Goal: Task Accomplishment & Management: Complete application form

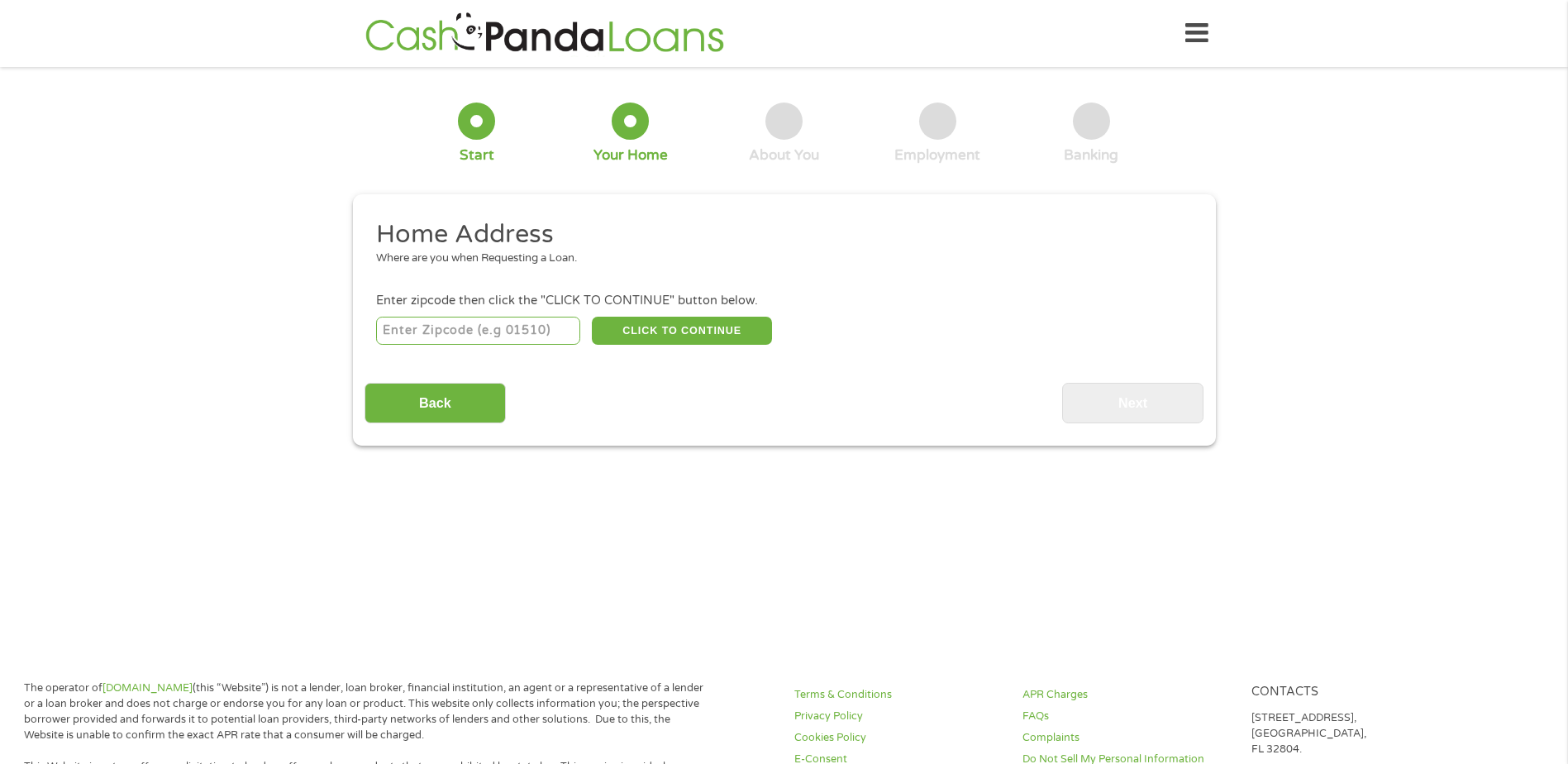
click at [509, 331] on input "number" at bounding box center [478, 330] width 204 height 28
type input "47331"
click at [677, 325] on button "CLICK TO CONTINUE" at bounding box center [682, 330] width 180 height 28
type input "47331"
type input "[GEOGRAPHIC_DATA]"
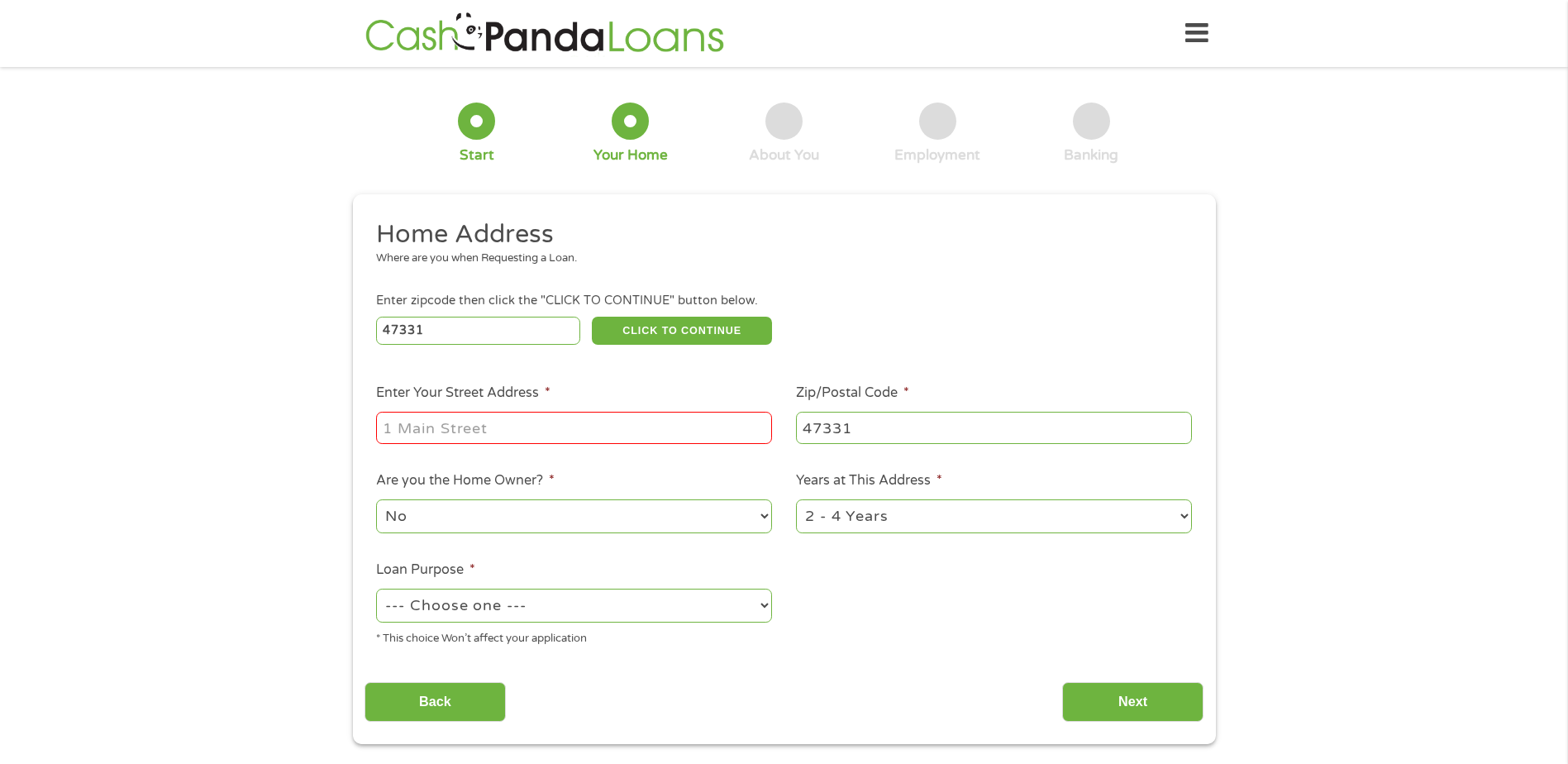
click at [555, 421] on input "Enter Your Street Address *" at bounding box center [574, 428] width 396 height 32
type input "312 vine"
click at [919, 597] on ul "Home Address Where are you when Requesting a Loan. Enter zipcode then click the…" at bounding box center [783, 439] width 839 height 442
click at [702, 516] on select "No Yes" at bounding box center [574, 516] width 396 height 34
select select "yes"
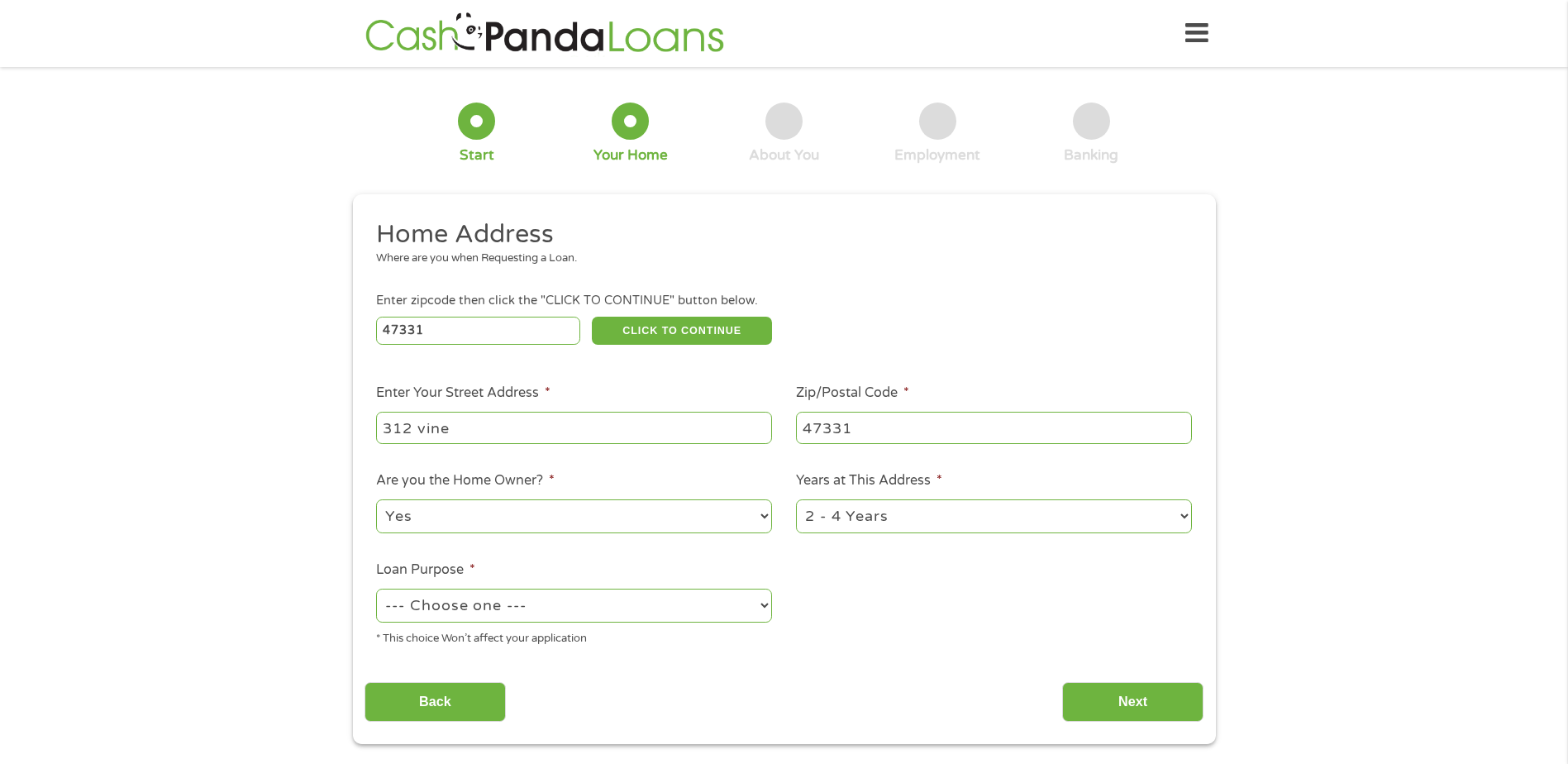
click at [376, 499] on select "No Yes" at bounding box center [574, 516] width 396 height 34
click at [870, 514] on select "1 Year or less 1 - 2 Years 2 - 4 Years Over 4 Years" at bounding box center [994, 516] width 396 height 34
select select "60months"
click at [796, 499] on select "1 Year or less 1 - 2 Years 2 - 4 Years Over 4 Years" at bounding box center [994, 516] width 396 height 34
click at [597, 612] on select "--- Choose one --- Pay Bills Debt Consolidation Home Improvement Major Purchase…" at bounding box center [574, 606] width 396 height 34
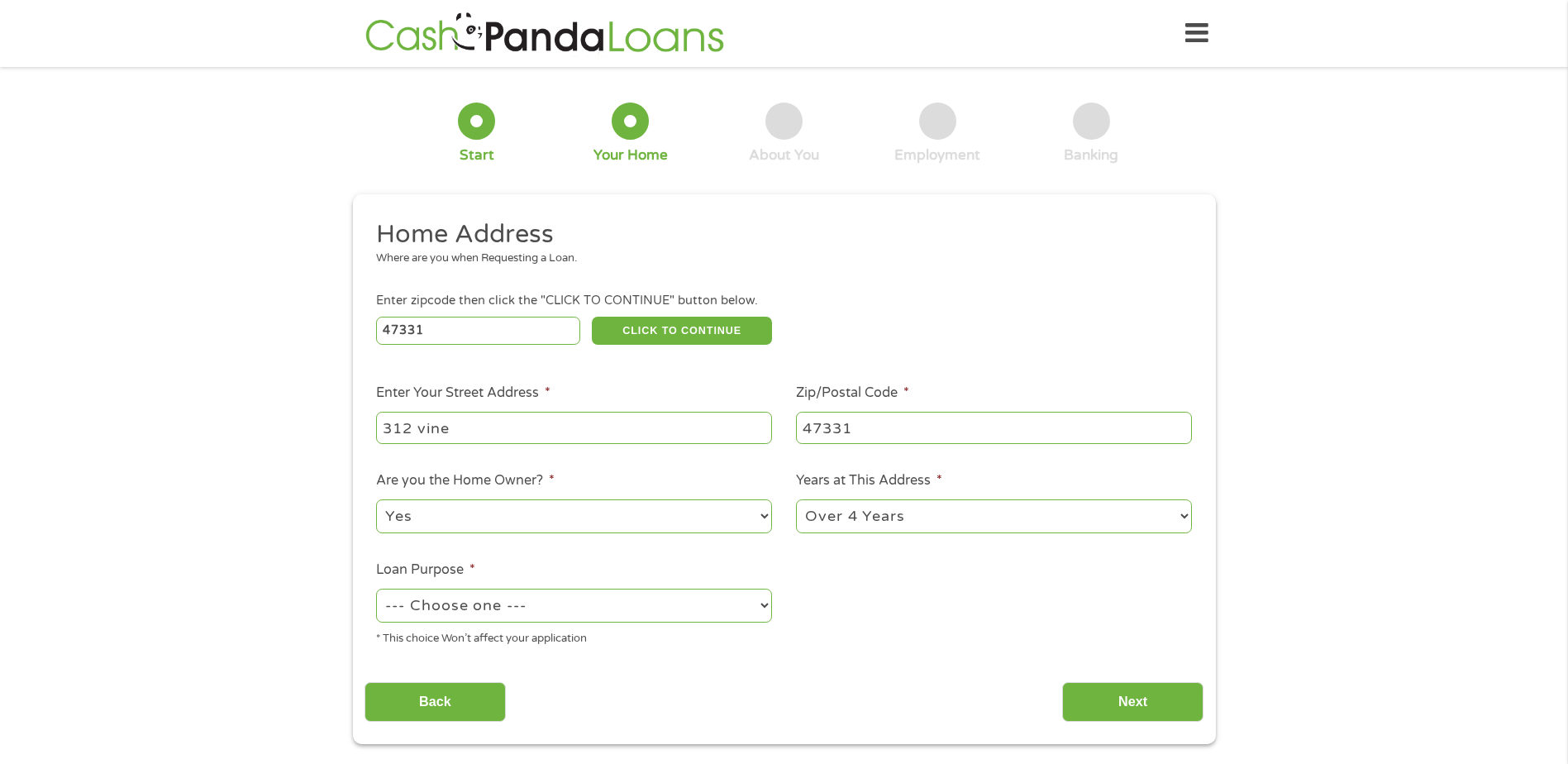
select select "other"
click at [376, 589] on select "--- Choose one --- Pay Bills Debt Consolidation Home Improvement Major Purchase…" at bounding box center [574, 606] width 396 height 34
click at [1098, 683] on input "Next" at bounding box center [1133, 702] width 141 height 41
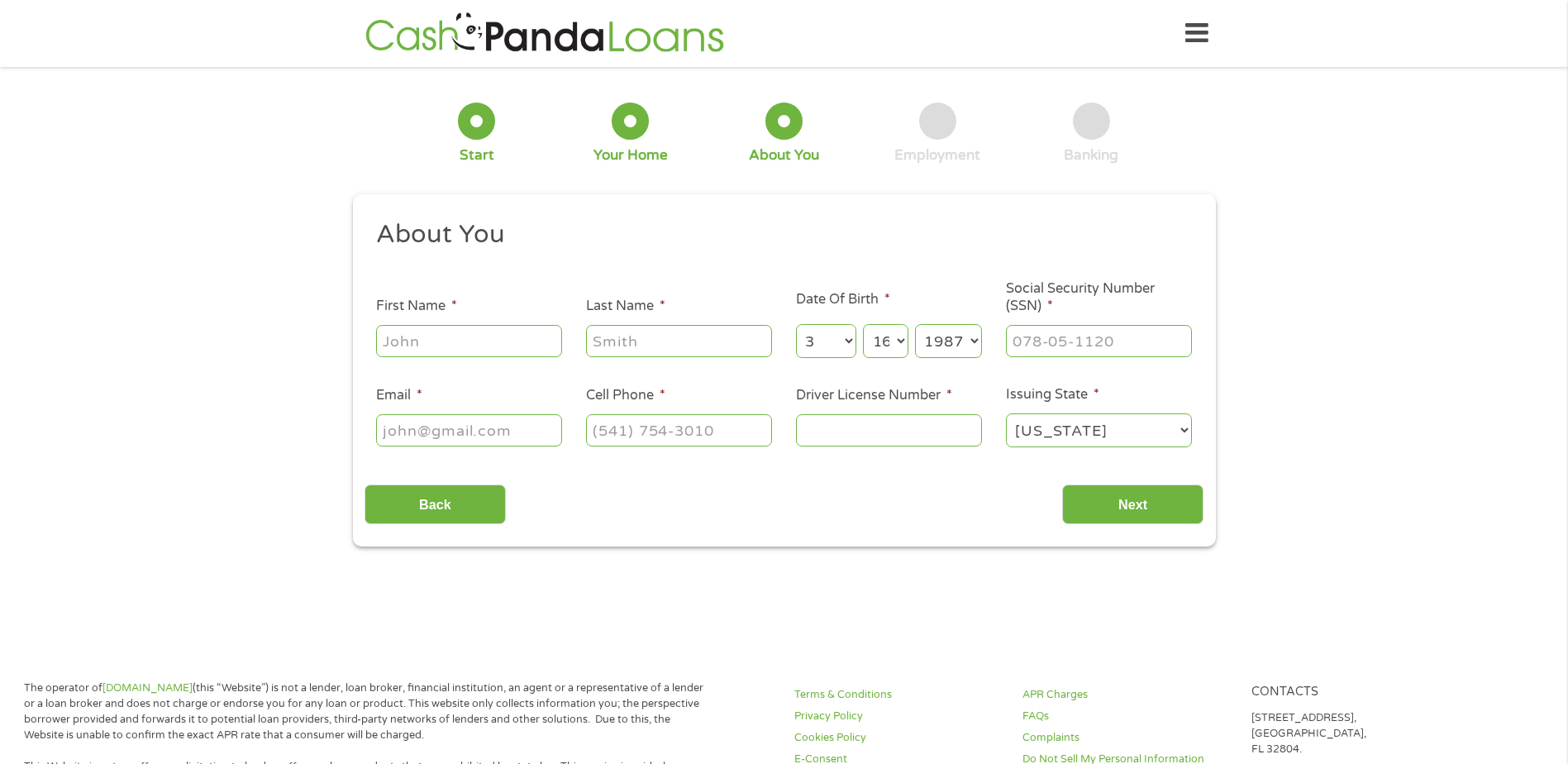
click at [492, 334] on input "First Name *" at bounding box center [469, 341] width 186 height 32
type input "[PERSON_NAME]"
type input "[PERSON_NAME][EMAIL_ADDRESS][PERSON_NAME][DOMAIN_NAME]"
type input "[PHONE_NUMBER]"
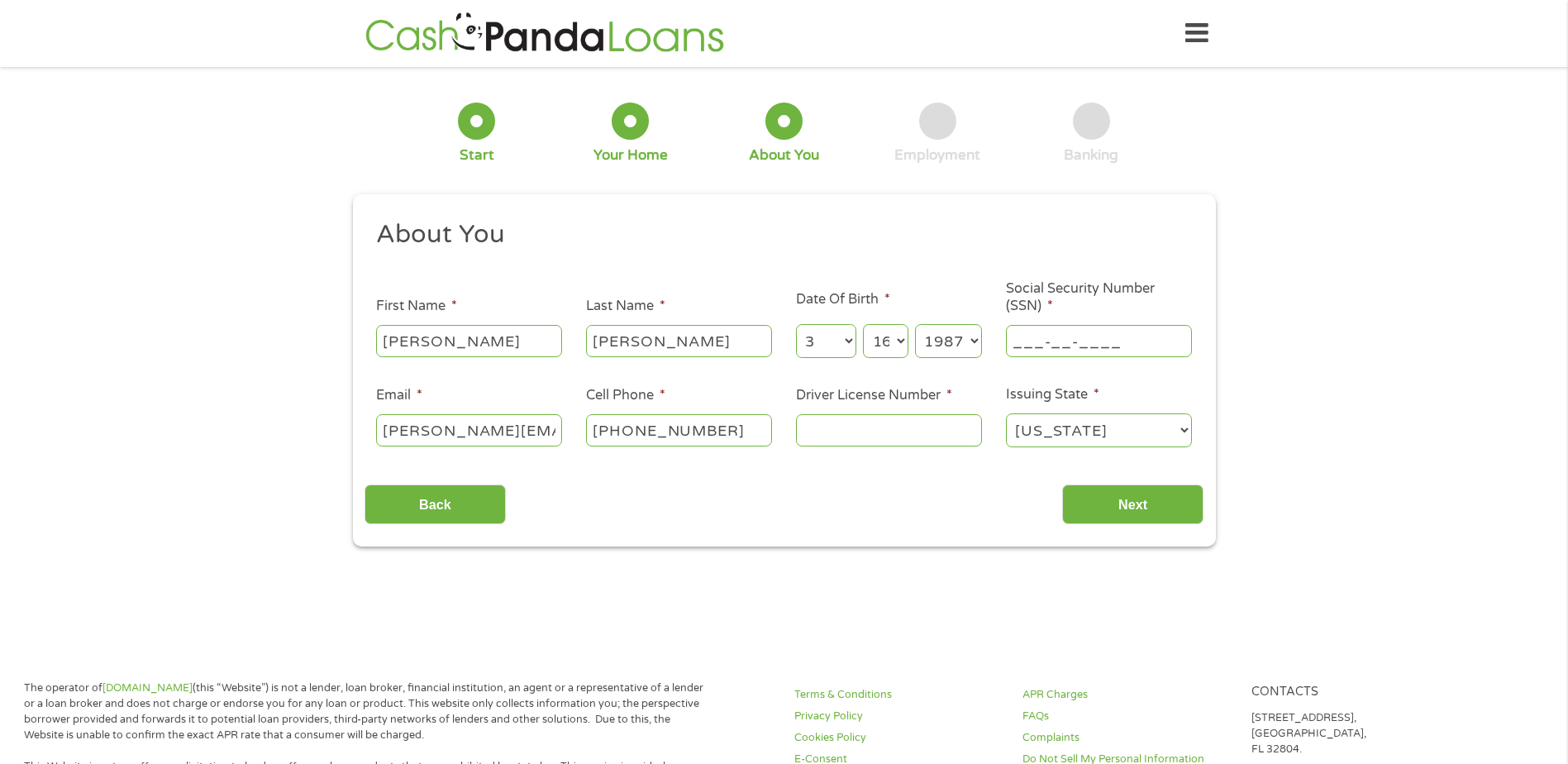
click at [1065, 326] on input "___-__-____" at bounding box center [1098, 341] width 186 height 32
type input "___-_3-0798"
click at [927, 422] on input "Driver License Number *" at bounding box center [888, 430] width 186 height 32
type input "0180183263"
click at [1136, 486] on input "Next" at bounding box center [1133, 504] width 141 height 41
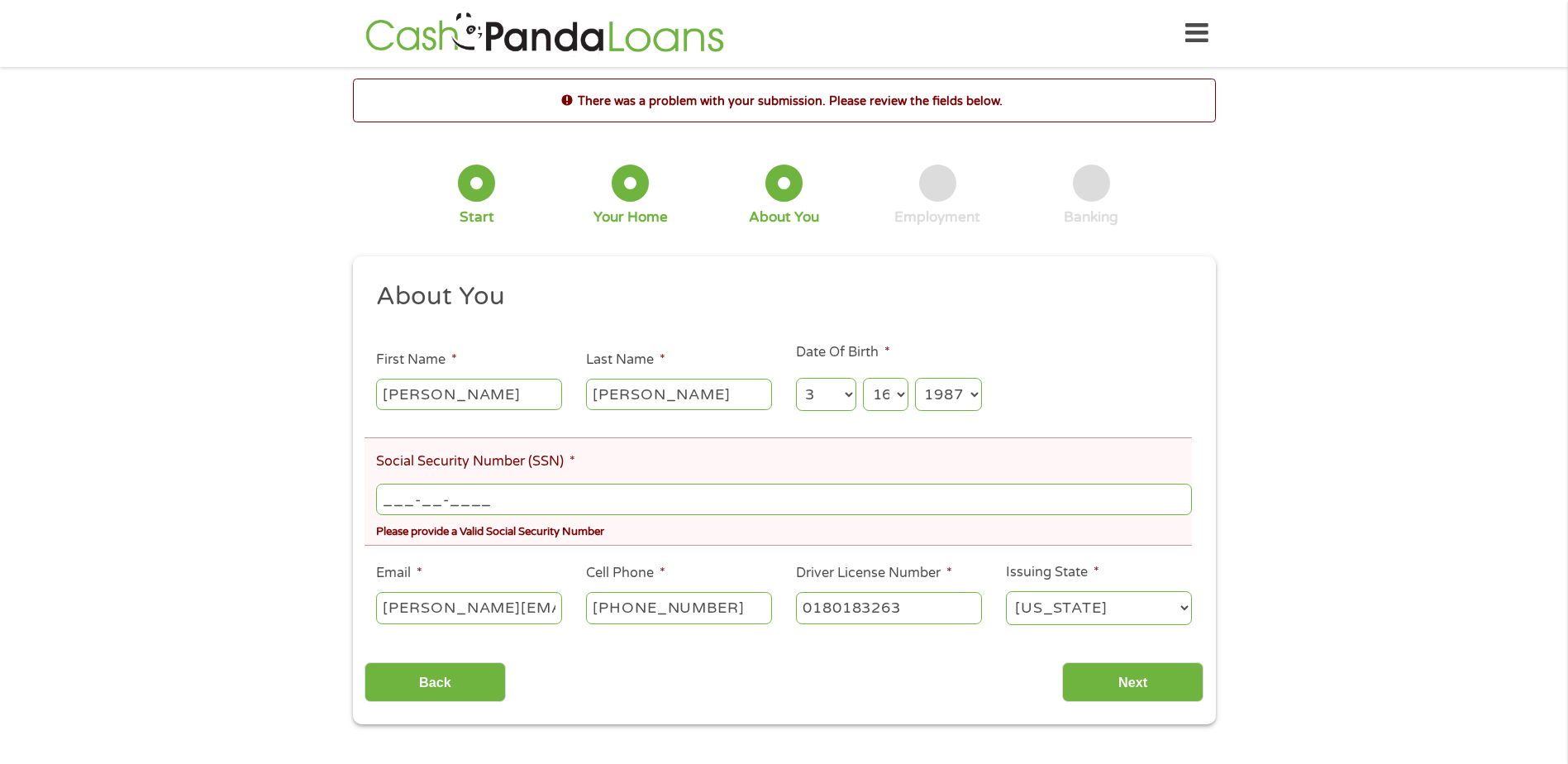
click at [490, 491] on input "___-__-____" at bounding box center [783, 499] width 815 height 32
type input "307-98-1899"
click at [1095, 668] on input "Next" at bounding box center [1133, 682] width 141 height 41
click at [1100, 679] on input "Next" at bounding box center [1133, 682] width 141 height 41
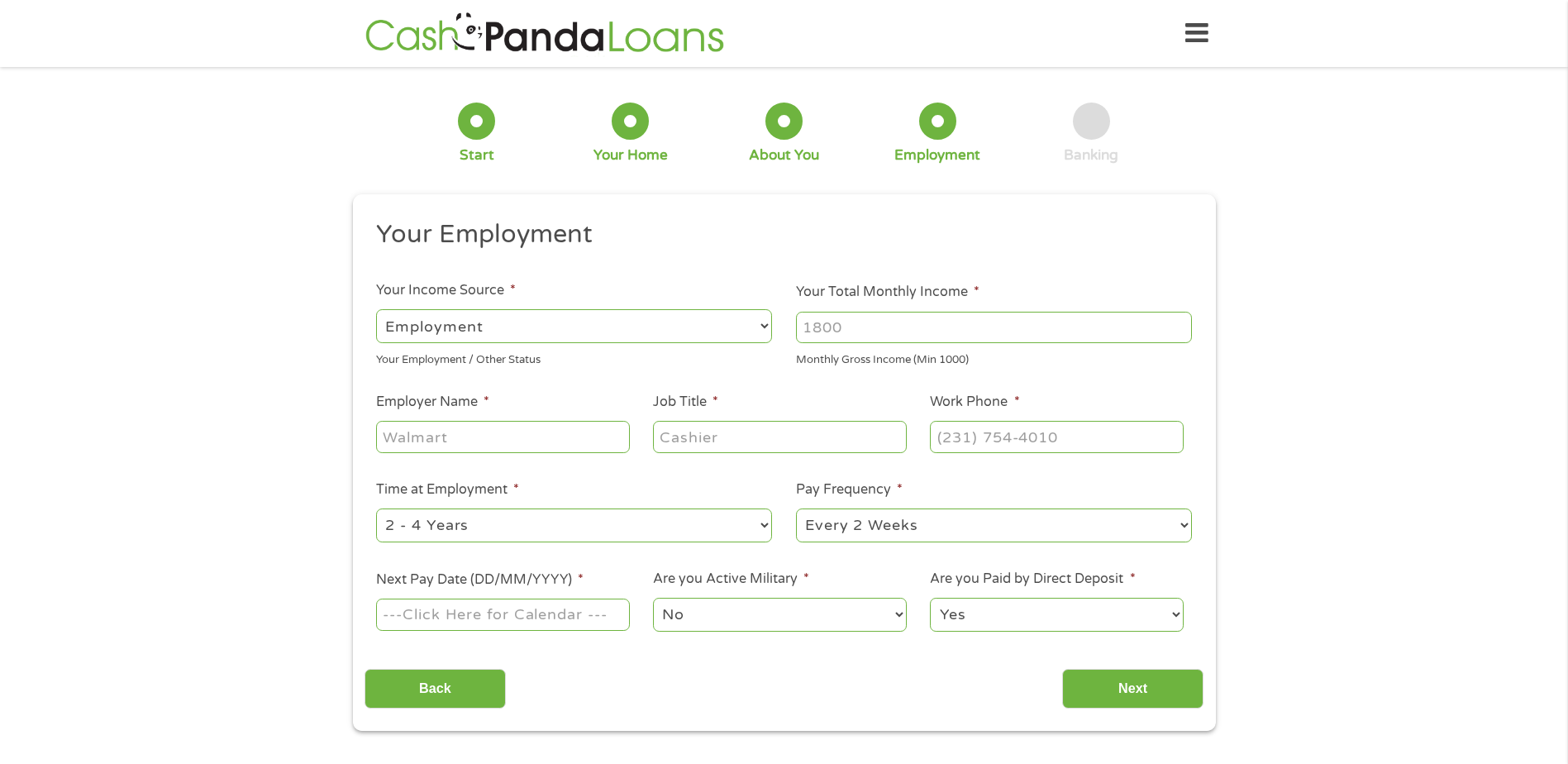
click at [567, 327] on select "--- Choose one --- Employment [DEMOGRAPHIC_DATA] Benefits" at bounding box center [574, 326] width 396 height 34
click at [376, 309] on select "--- Choose one --- Employment [DEMOGRAPHIC_DATA] Benefits" at bounding box center [574, 326] width 396 height 34
click at [547, 326] on select "--- Choose one --- Employment [DEMOGRAPHIC_DATA] Benefits" at bounding box center [574, 326] width 396 height 34
click at [376, 309] on select "--- Choose one --- Employment [DEMOGRAPHIC_DATA] Benefits" at bounding box center [574, 326] width 396 height 34
click at [844, 327] on input "Your Total Monthly Income *" at bounding box center [994, 327] width 396 height 32
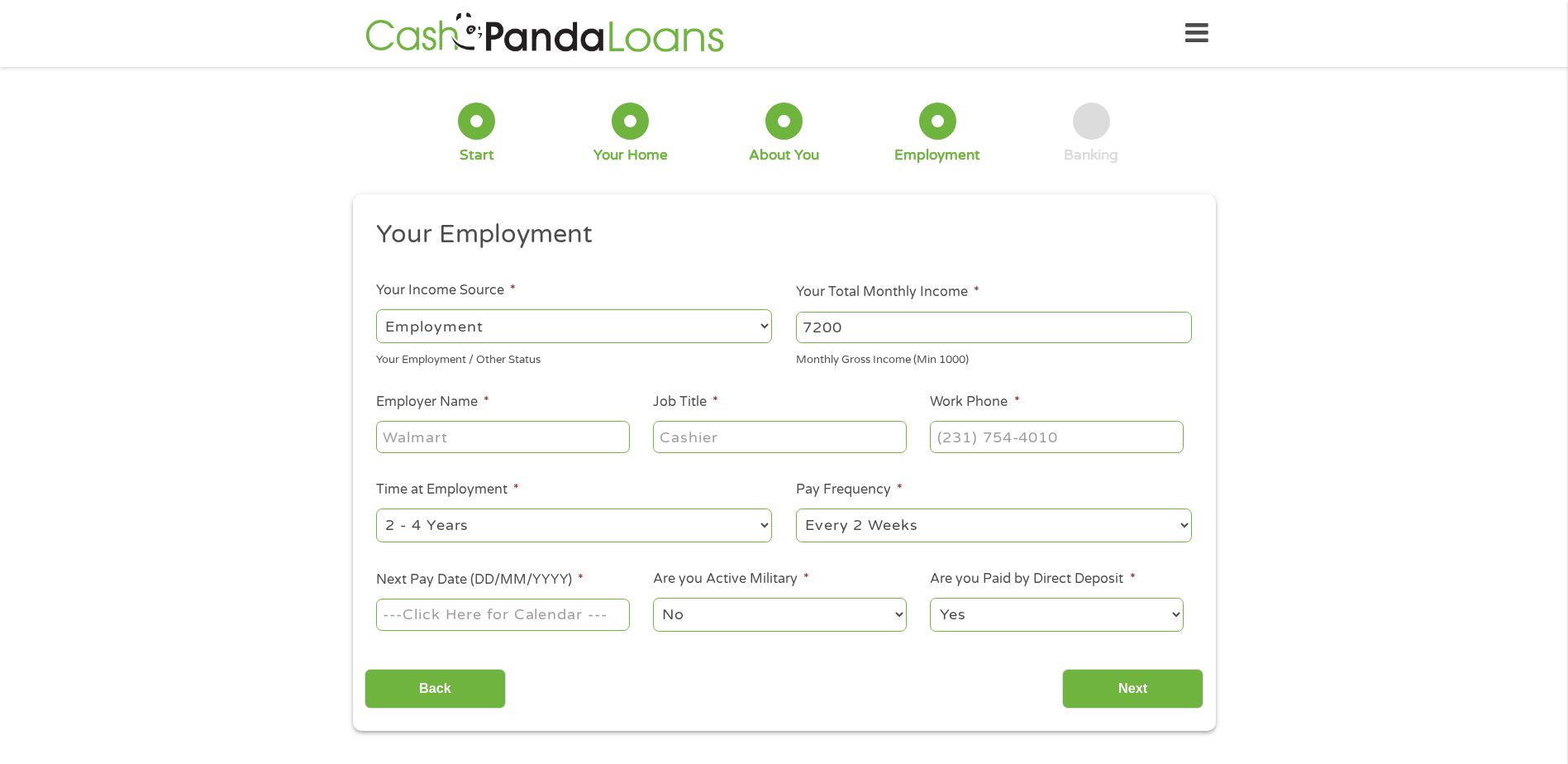
type input "7200"
click at [513, 432] on input "Employer Name *" at bounding box center [502, 437] width 253 height 32
type input "hydro extrusion"
click at [692, 440] on input "Job Title *" at bounding box center [779, 437] width 253 height 32
type input "extrusion leader"
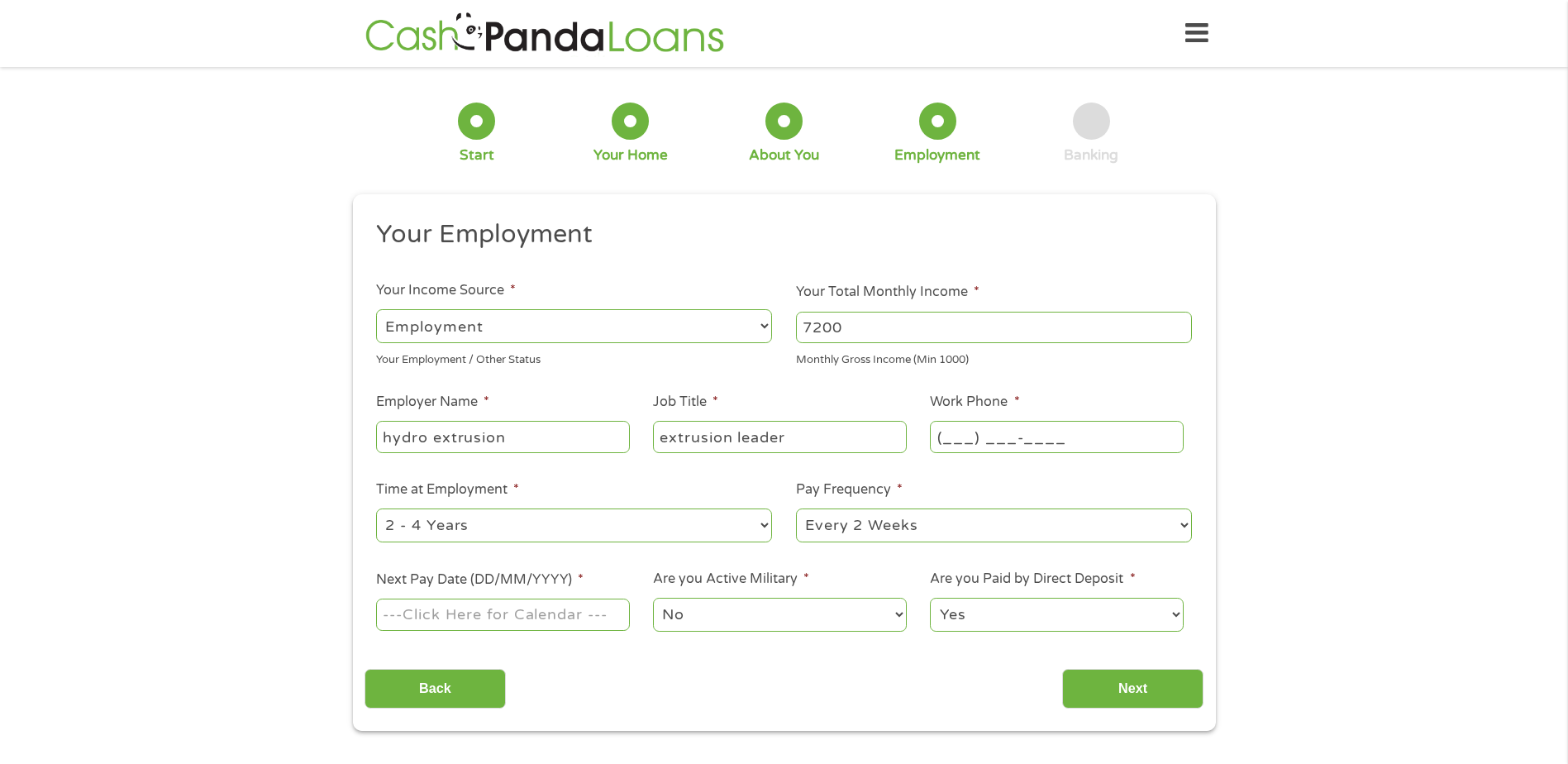
click at [1014, 440] on input "(___) ___-____" at bounding box center [1057, 437] width 253 height 32
type input "[PHONE_NUMBER]"
click at [648, 525] on select "--- Choose one --- 1 Year or less 1 - 2 Years 2 - 4 Years Over 4 Years" at bounding box center [574, 525] width 396 height 34
select select "60months"
click at [376, 508] on select "--- Choose one --- 1 Year or less 1 - 2 Years 2 - 4 Years Over 4 Years" at bounding box center [574, 525] width 396 height 34
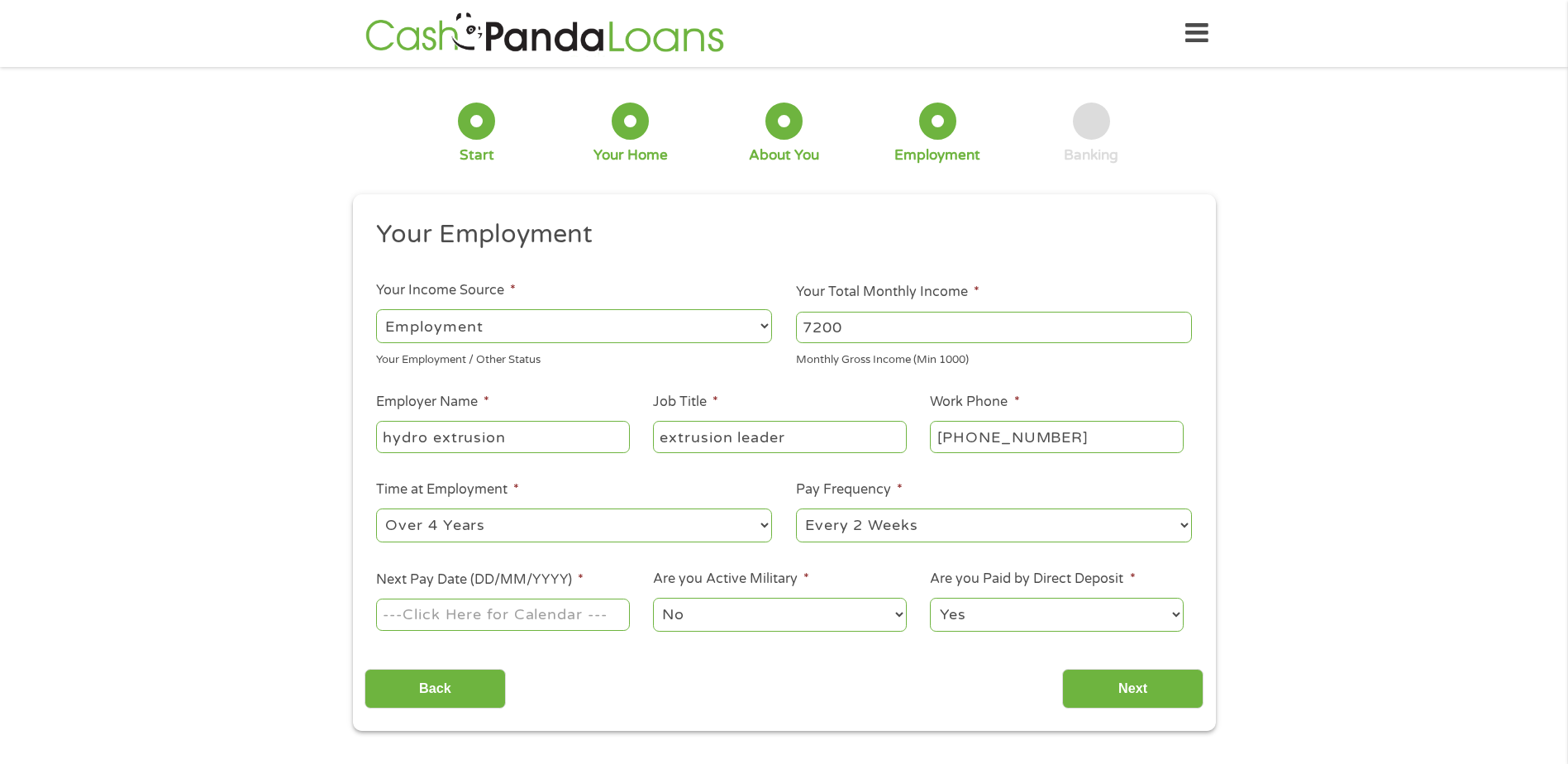
click at [570, 611] on input "Next Pay Date (DD/MM/YYYY) *" at bounding box center [502, 615] width 253 height 32
click at [514, 616] on input "Next Pay Date (DD/MM/YYYY) *" at bounding box center [502, 615] width 253 height 32
click at [555, 572] on label "Next Pay Date (DD/MM/YYYY) *" at bounding box center [480, 579] width 208 height 17
click at [555, 599] on input "Next Pay Date (DD/MM/YYYY) *" at bounding box center [502, 615] width 253 height 32
click at [556, 574] on label "Next Pay Date (DD/MM/YYYY) *" at bounding box center [480, 579] width 208 height 17
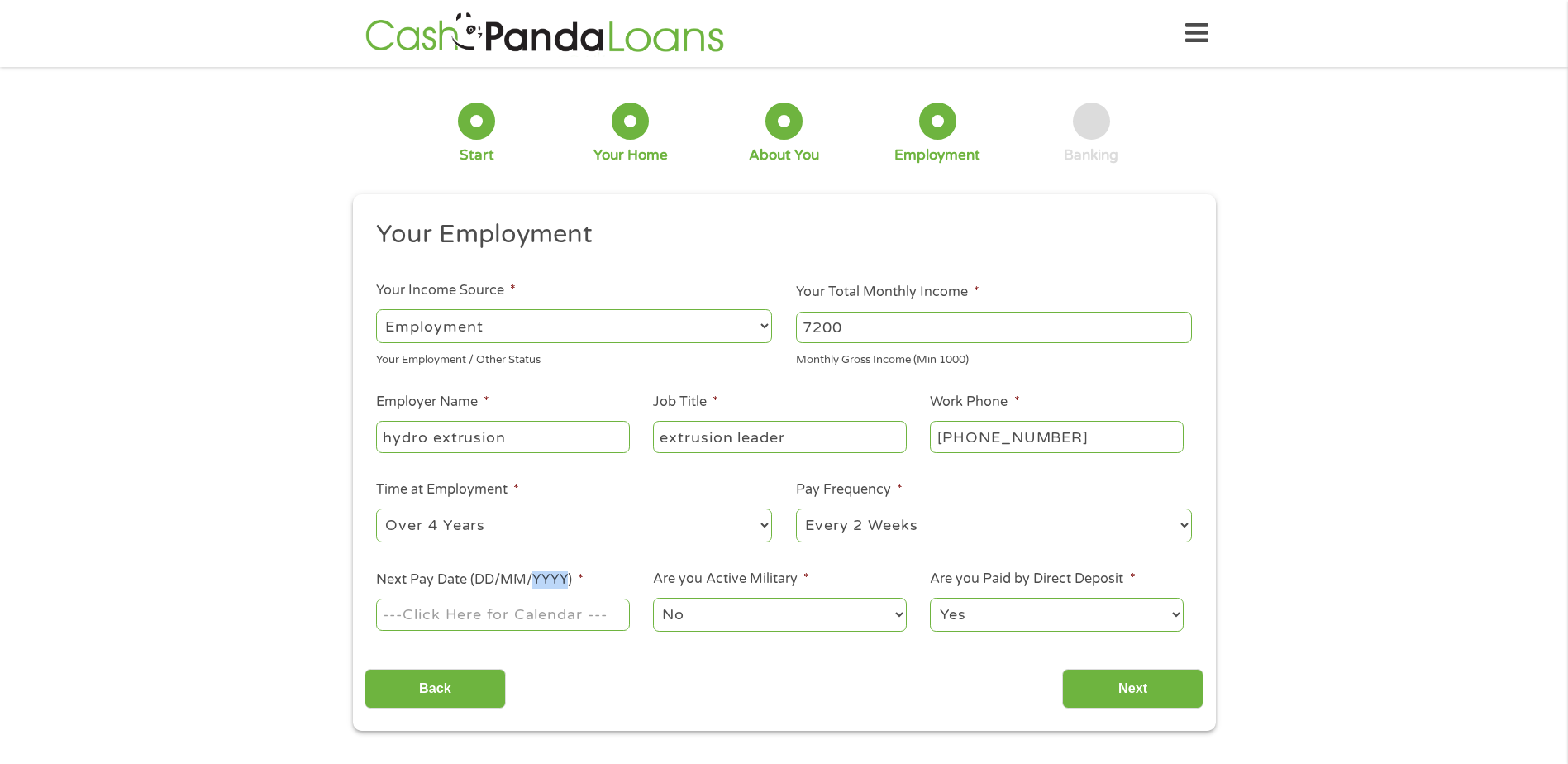
click at [556, 599] on input "Next Pay Date (DD/MM/YYYY) *" at bounding box center [502, 615] width 253 height 32
drag, startPoint x: 556, startPoint y: 574, endPoint x: 502, endPoint y: 582, distance: 54.6
click at [502, 582] on label "Next Pay Date (DD/MM/YYYY) *" at bounding box center [480, 579] width 208 height 17
click at [502, 599] on input "Next Pay Date (DD/MM/YYYY) *" at bounding box center [502, 615] width 253 height 32
click at [476, 621] on input "Next Pay Date (DD/MM/YYYY) *" at bounding box center [502, 615] width 253 height 32
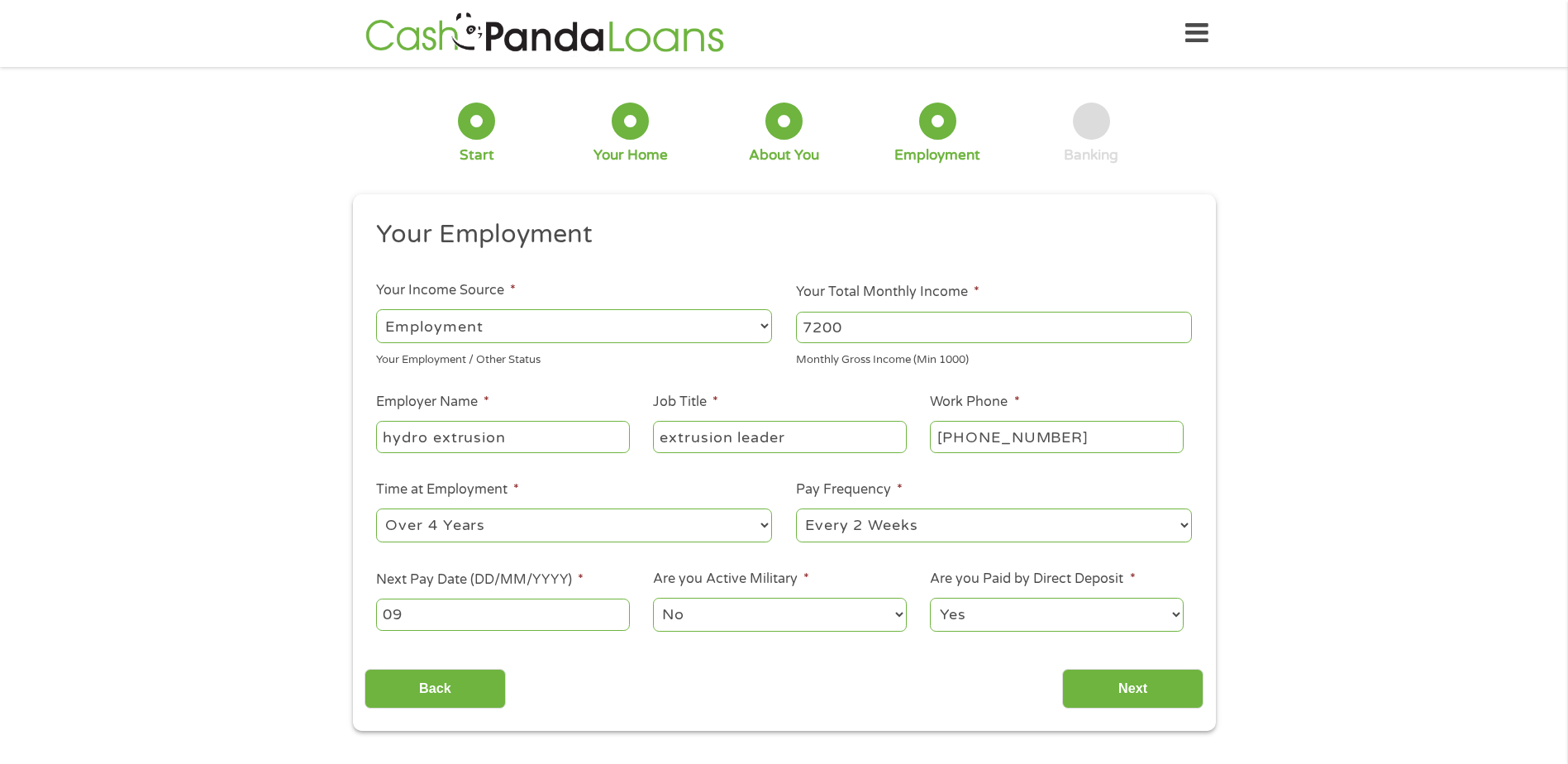
click at [446, 604] on input "09" at bounding box center [502, 615] width 253 height 32
type input "[DATE]"
click at [1154, 682] on input "Next" at bounding box center [1133, 688] width 141 height 41
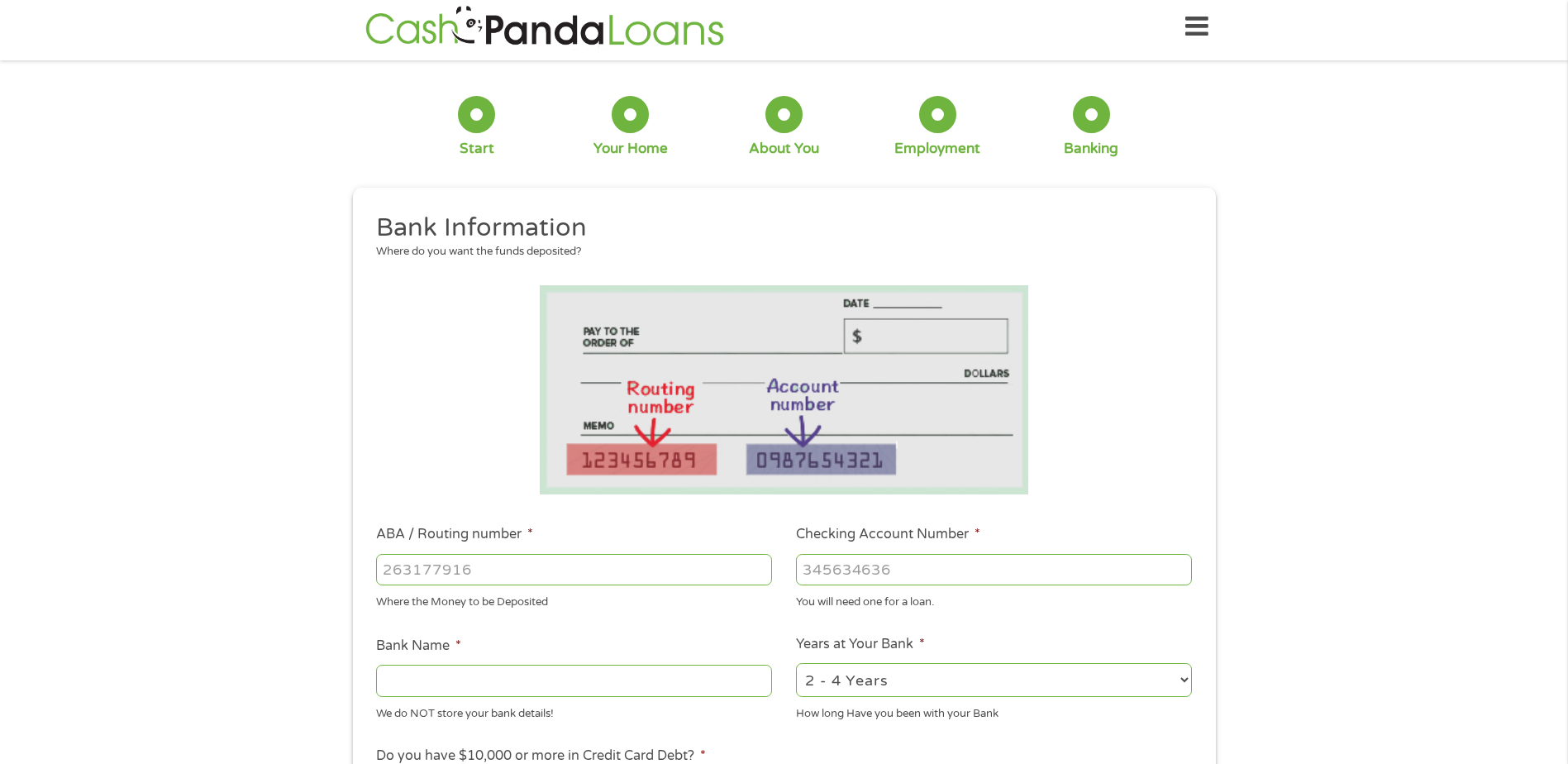
scroll to position [0, 0]
